Goal: Task Accomplishment & Management: Manage account settings

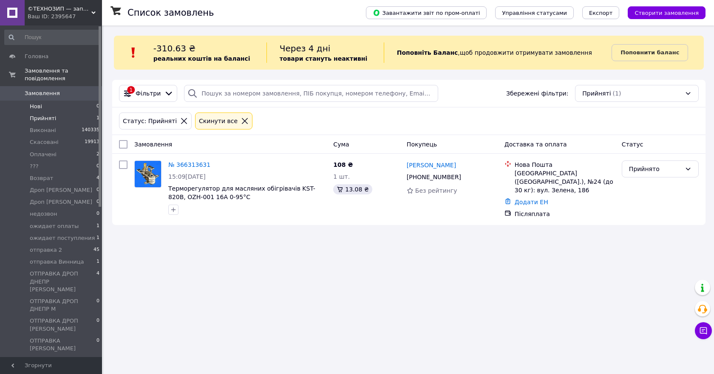
click at [59, 101] on li "Нові 0" at bounding box center [52, 107] width 104 height 12
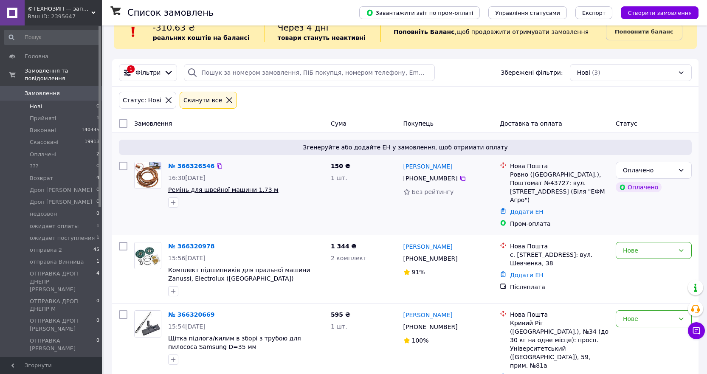
scroll to position [31, 0]
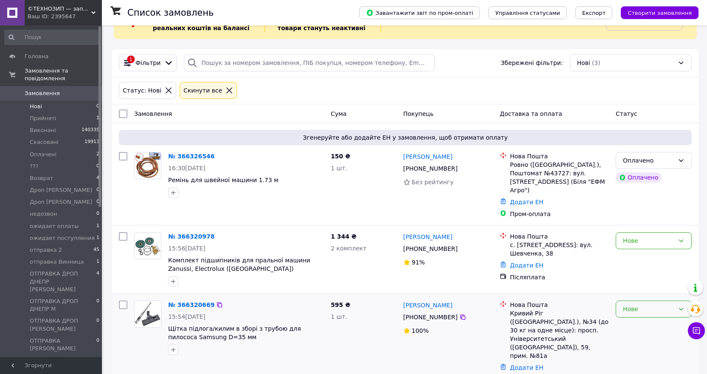
click at [629, 308] on div "Нове" at bounding box center [654, 309] width 76 height 17
click at [631, 226] on li "Прийнято" at bounding box center [653, 224] width 75 height 15
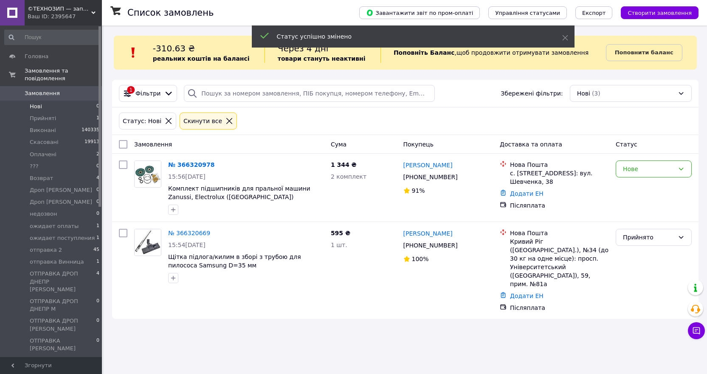
scroll to position [0, 0]
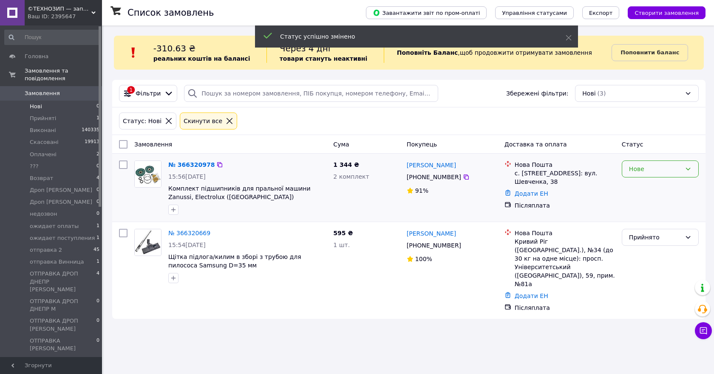
click at [646, 169] on div "Нове" at bounding box center [655, 168] width 52 height 9
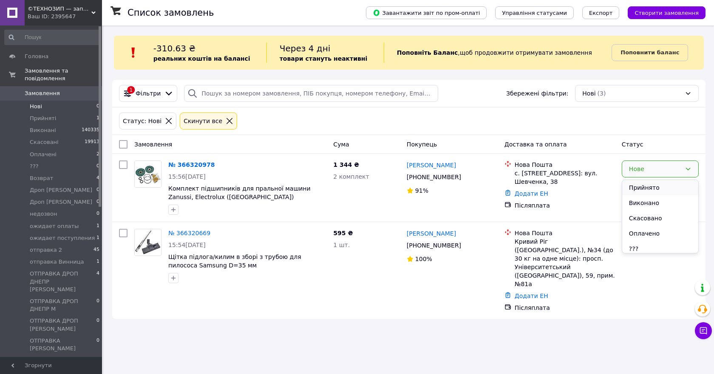
click at [638, 186] on li "Прийнято" at bounding box center [660, 187] width 76 height 15
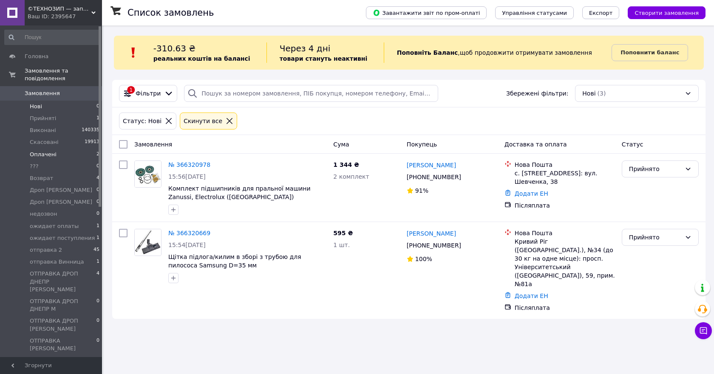
click at [45, 151] on span "Оплачені" at bounding box center [43, 155] width 27 height 8
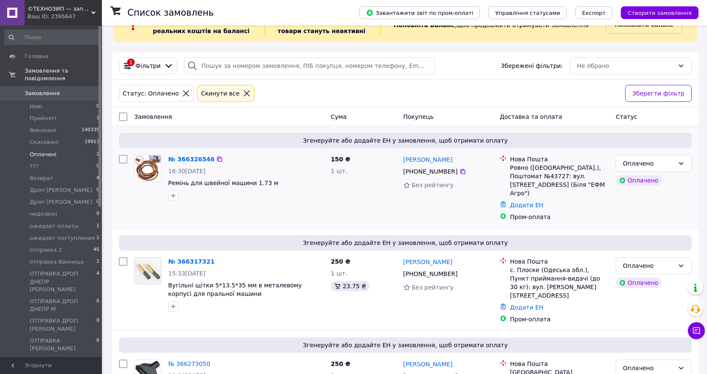
scroll to position [70, 0]
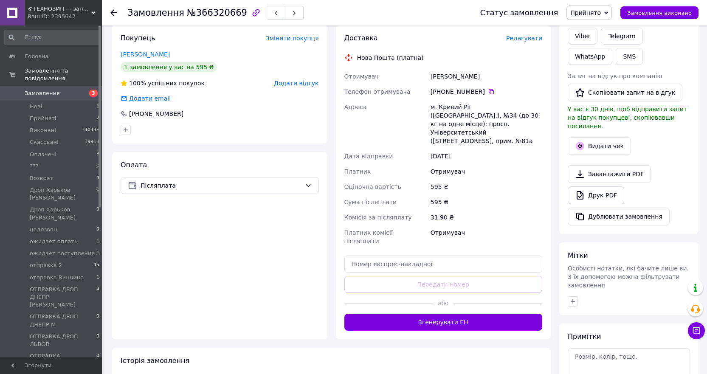
scroll to position [200, 0]
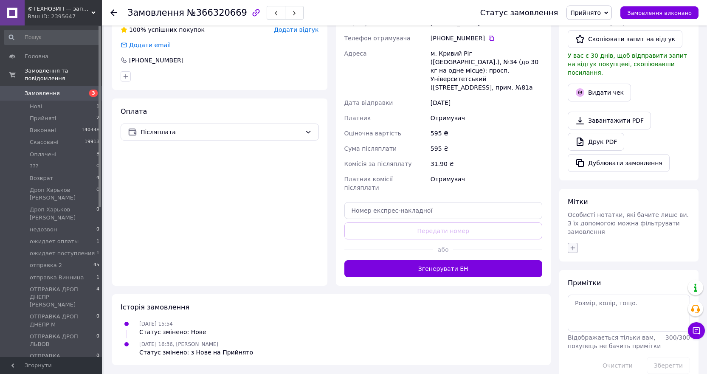
click at [571, 245] on icon "button" at bounding box center [573, 248] width 7 height 7
type input "[DEMOGRAPHIC_DATA]"
checkbox input "true"
type input "с"
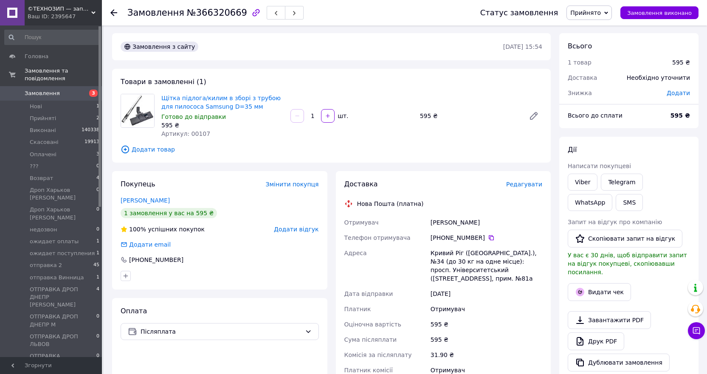
scroll to position [0, 0]
drag, startPoint x: 480, startPoint y: 238, endPoint x: 442, endPoint y: 240, distance: 37.9
click at [442, 240] on div "+380 97 006 95 58" at bounding box center [487, 238] width 112 height 8
click at [588, 9] on span "Прийнято" at bounding box center [585, 12] width 31 height 7
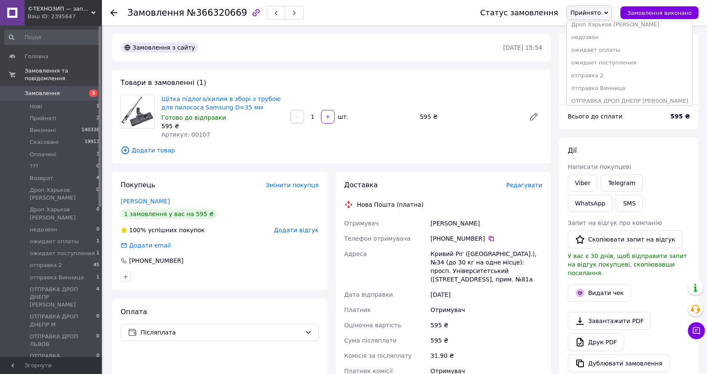
scroll to position [85, 0]
click at [595, 72] on li "отправка 2" at bounding box center [630, 72] width 126 height 13
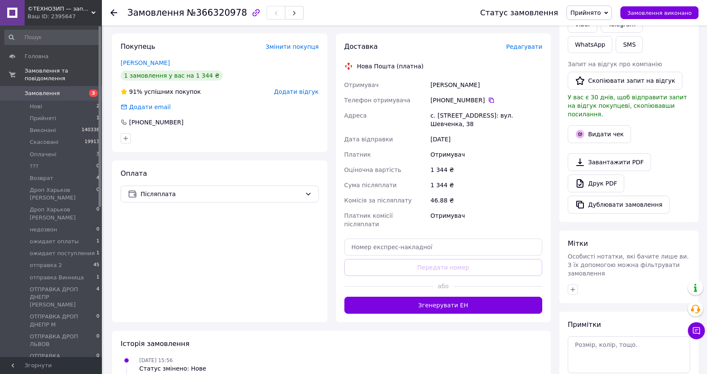
scroll to position [170, 0]
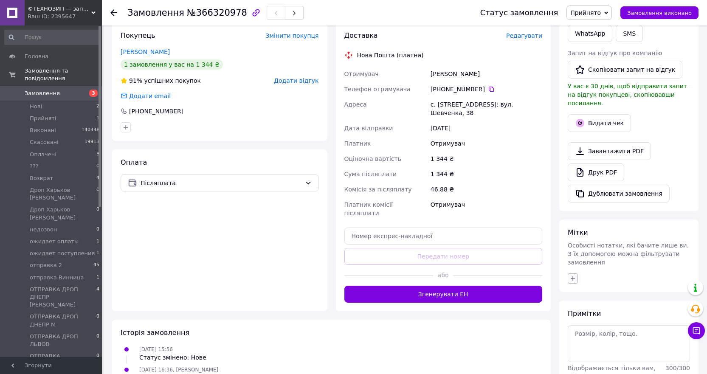
click at [573, 276] on icon "button" at bounding box center [573, 278] width 5 height 5
type input "[DEMOGRAPHIC_DATA]"
checkbox input "true"
type input "с"
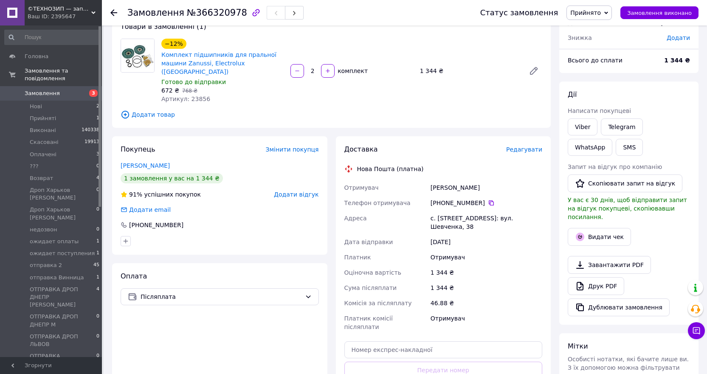
scroll to position [42, 0]
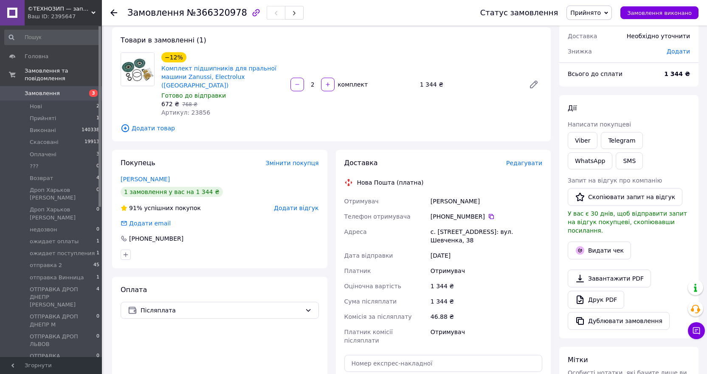
drag, startPoint x: 479, startPoint y: 208, endPoint x: 441, endPoint y: 209, distance: 38.2
click at [441, 212] on div "[PHONE_NUMBER]" at bounding box center [487, 216] width 112 height 8
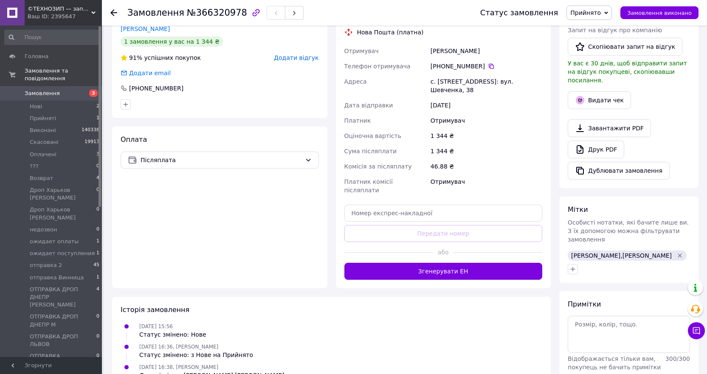
scroll to position [212, 0]
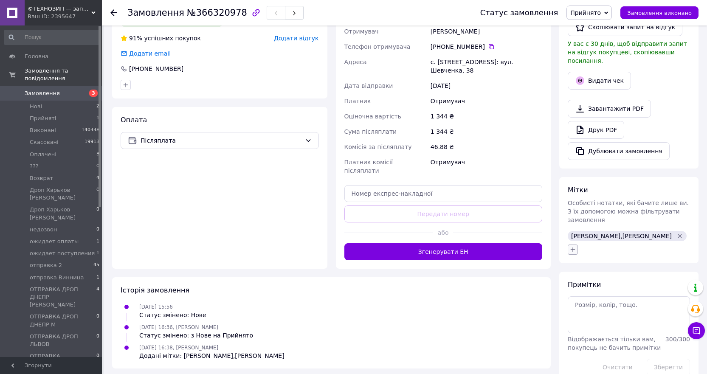
click at [575, 246] on icon "button" at bounding box center [573, 249] width 7 height 7
click at [576, 320] on input "2 комплекта" at bounding box center [576, 323] width 6 height 6
checkbox input "true"
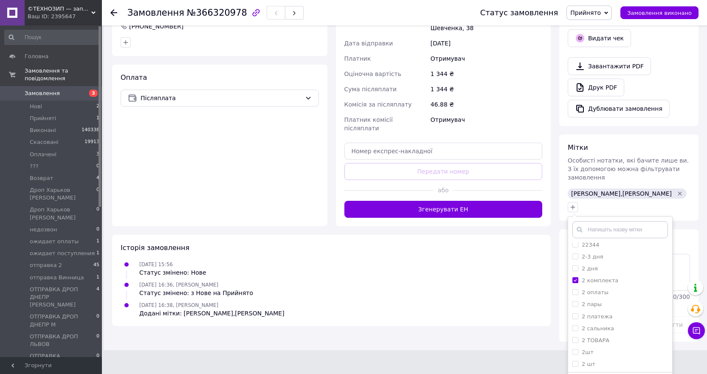
scroll to position [262, 0]
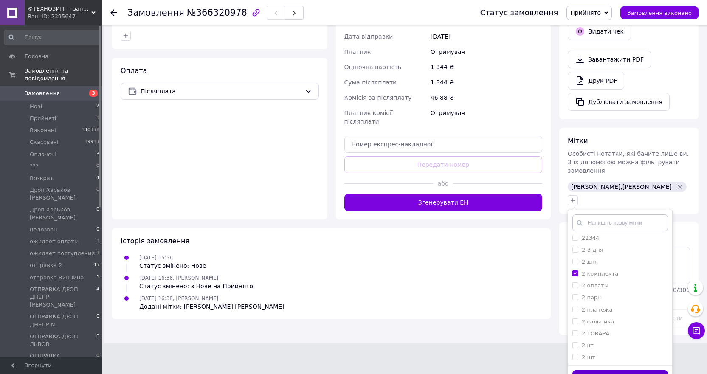
click at [621, 370] on button "Додати мітку" at bounding box center [621, 378] width 96 height 17
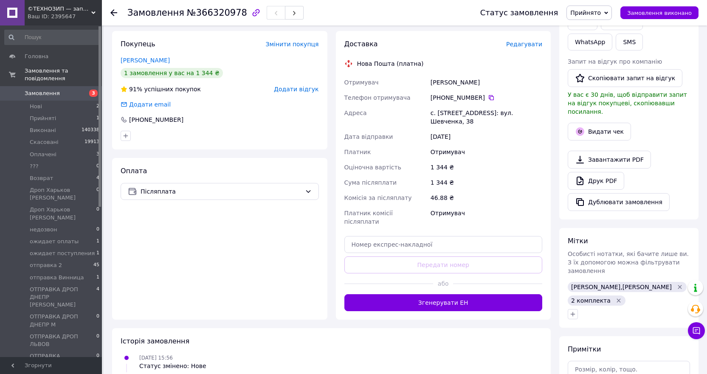
scroll to position [176, 0]
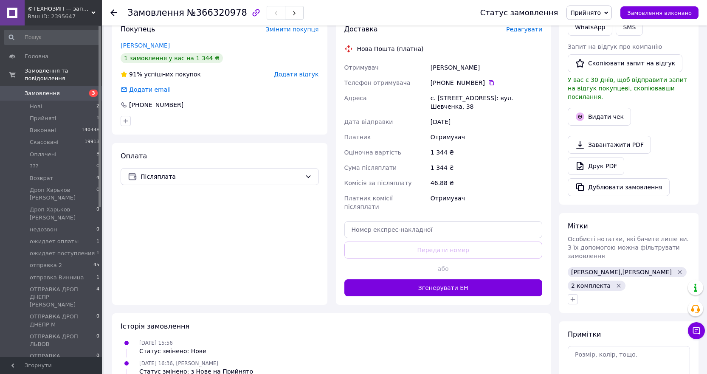
click at [599, 17] on span "Прийнято" at bounding box center [589, 13] width 45 height 14
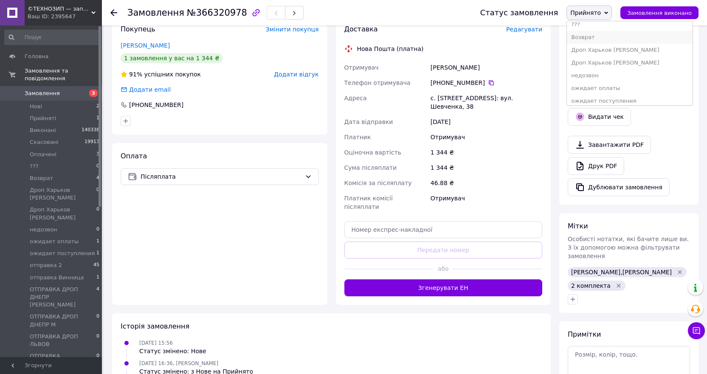
scroll to position [85, 0]
click at [610, 72] on li "отправка 2" at bounding box center [630, 72] width 126 height 13
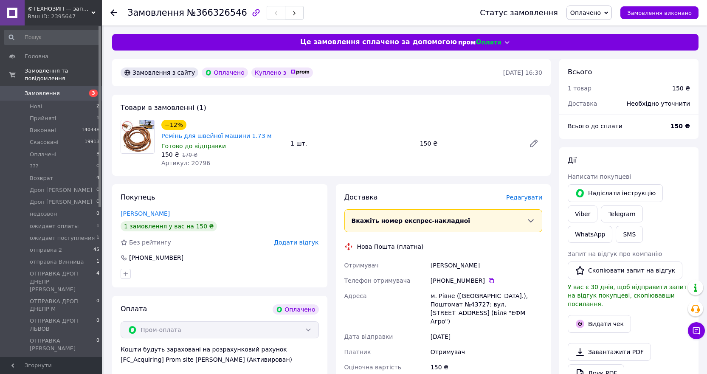
drag, startPoint x: 480, startPoint y: 270, endPoint x: 443, endPoint y: 274, distance: 37.2
click at [443, 277] on div "[PHONE_NUMBER]" at bounding box center [487, 281] width 112 height 8
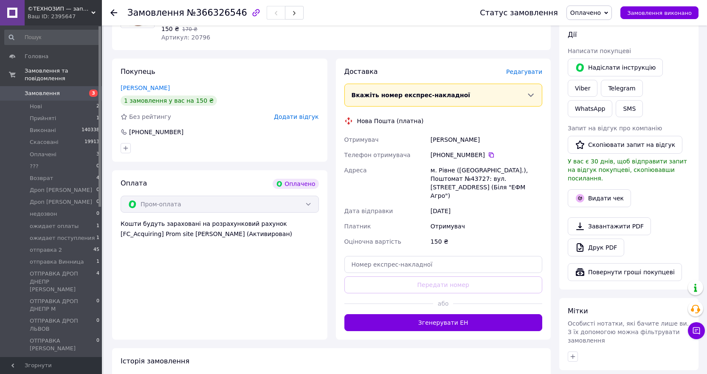
scroll to position [127, 0]
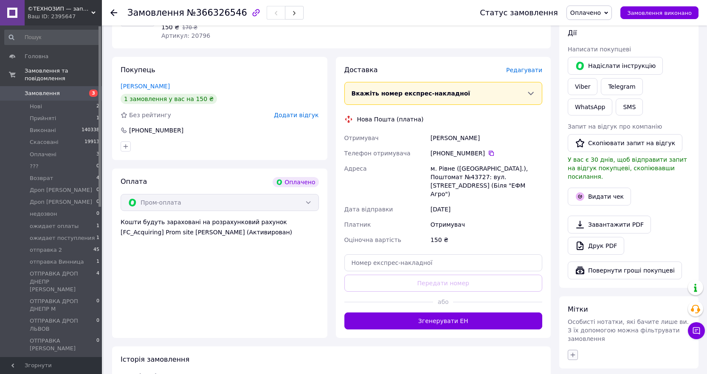
click at [573, 352] on icon "button" at bounding box center [573, 355] width 7 height 7
type input "[DEMOGRAPHIC_DATA]"
checkbox input "true"
type input "с"
click at [596, 18] on span "Оплачено" at bounding box center [589, 13] width 45 height 14
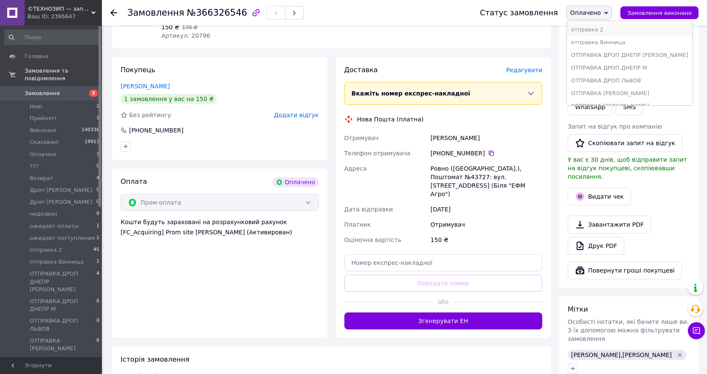
click at [583, 28] on li "отправка 2" at bounding box center [630, 29] width 126 height 13
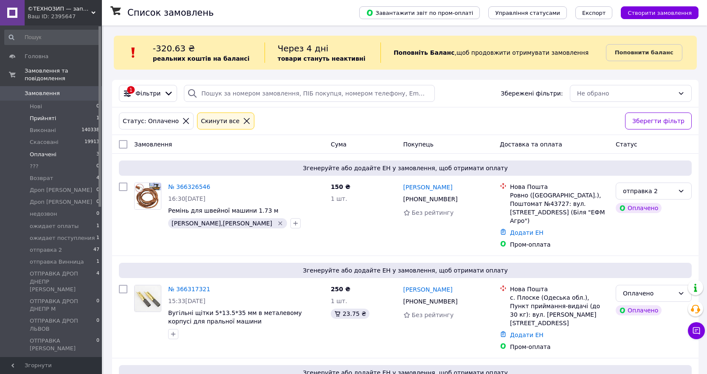
click at [38, 115] on span "Прийняті" at bounding box center [43, 119] width 26 height 8
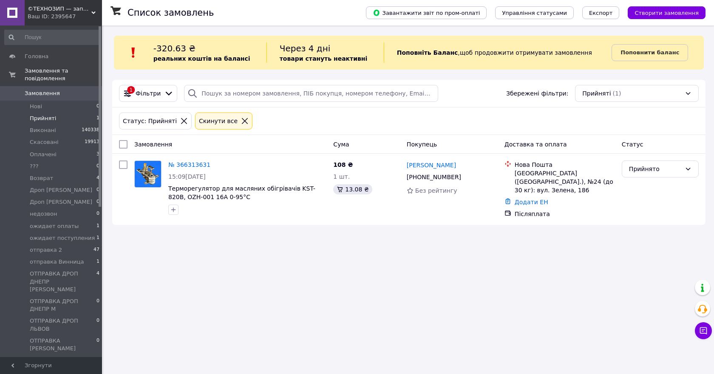
click at [52, 115] on span "Прийняті" at bounding box center [43, 119] width 26 height 8
click at [46, 101] on li "Нові 0" at bounding box center [52, 107] width 104 height 12
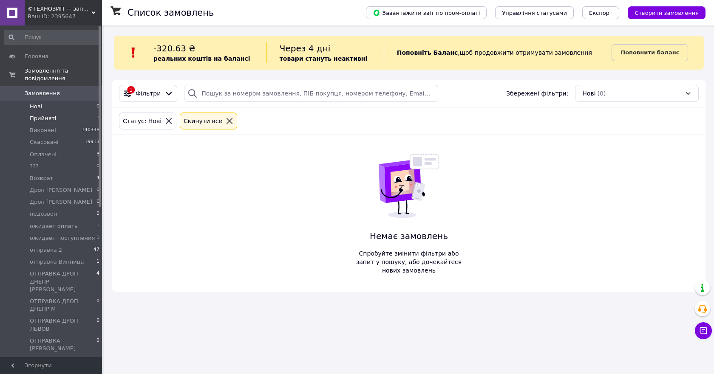
click at [44, 115] on span "Прийняті" at bounding box center [43, 119] width 26 height 8
